Goal: Information Seeking & Learning: Understand process/instructions

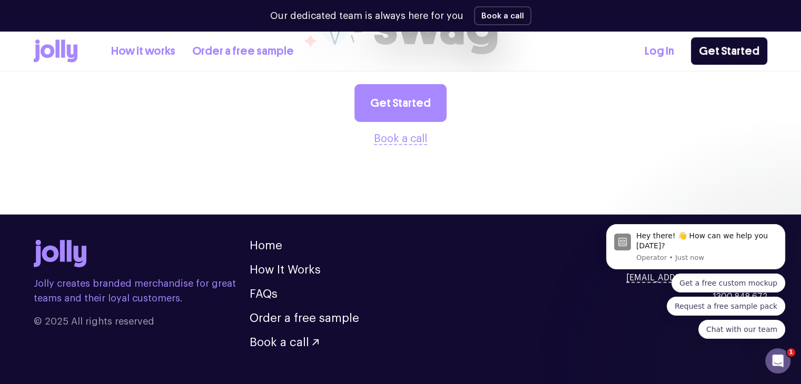
scroll to position [2953, 0]
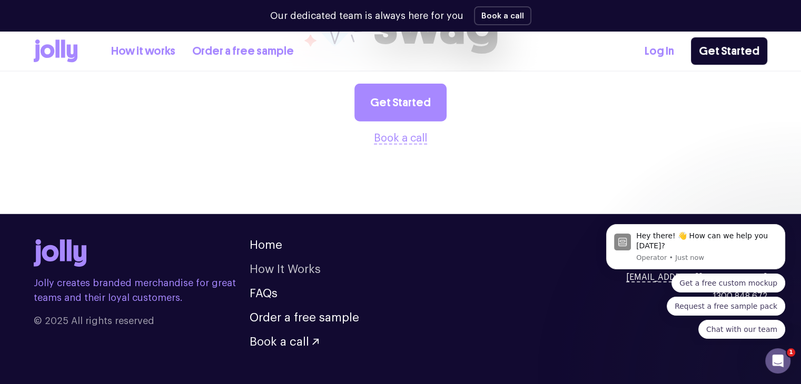
click at [271, 264] on link "How It Works" at bounding box center [285, 270] width 71 height 12
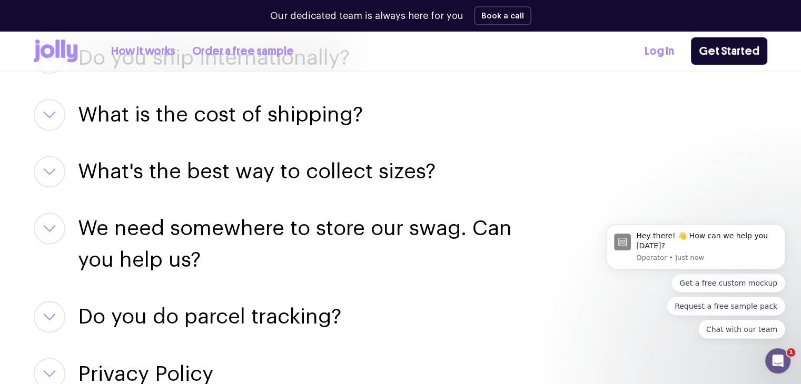
scroll to position [1632, 0]
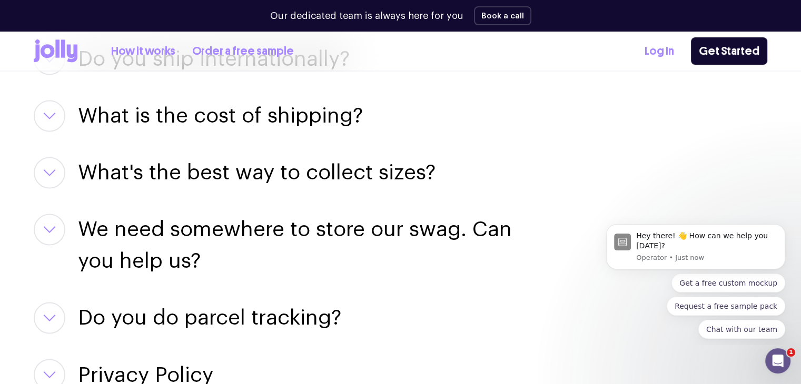
click at [23, 226] on section "Frequently Asked Can I design my own swag items? For sure! Our team of designer…" at bounding box center [400, 43] width 801 height 762
click at [36, 228] on button "button" at bounding box center [50, 230] width 32 height 32
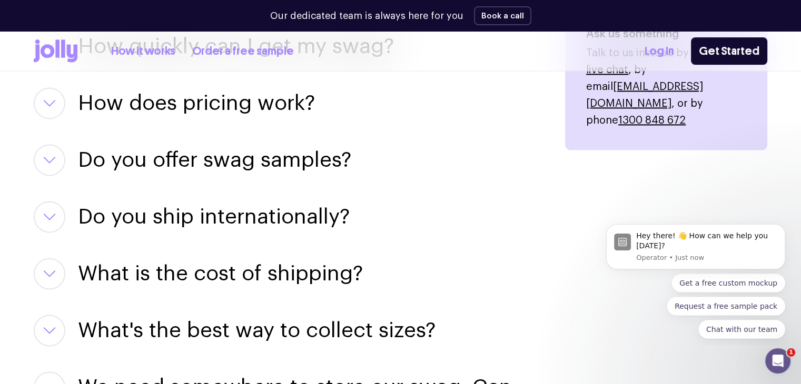
scroll to position [1474, 0]
click at [62, 163] on button "button" at bounding box center [50, 160] width 32 height 32
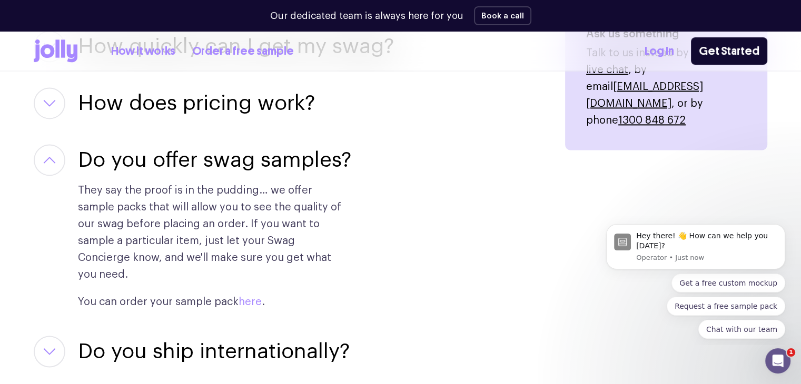
click at [249, 297] on link "here" at bounding box center [250, 302] width 23 height 11
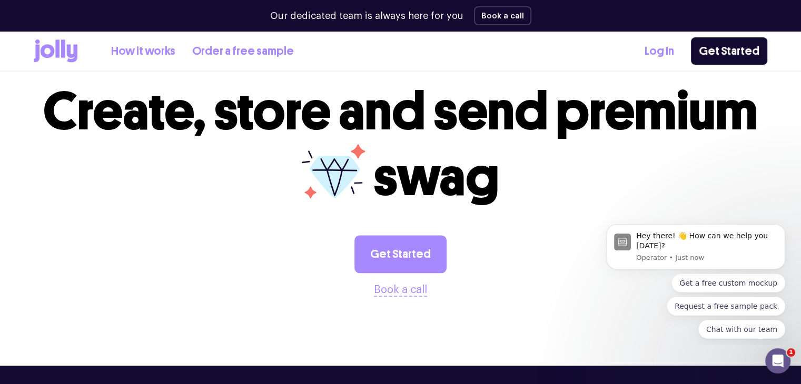
scroll to position [1158, 0]
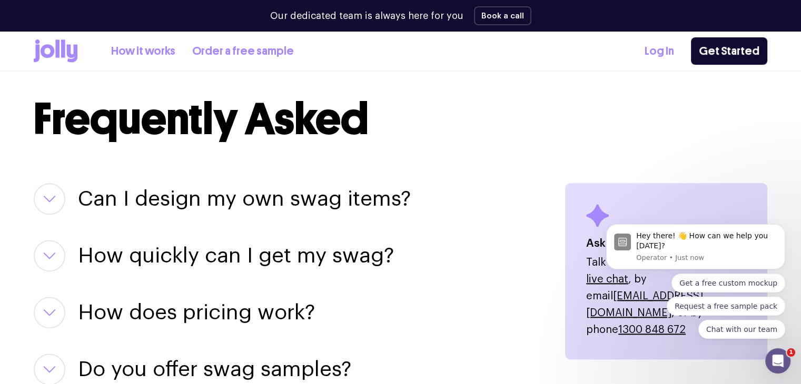
scroll to position [1264, 0]
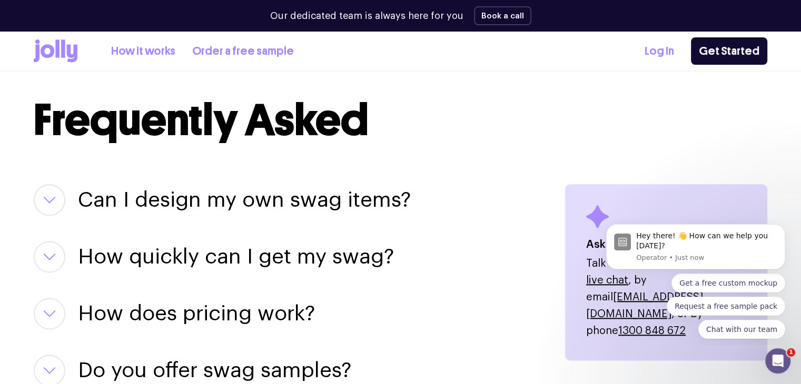
click at [48, 201] on icon "button" at bounding box center [49, 199] width 13 height 7
